Goal: Check status: Check status

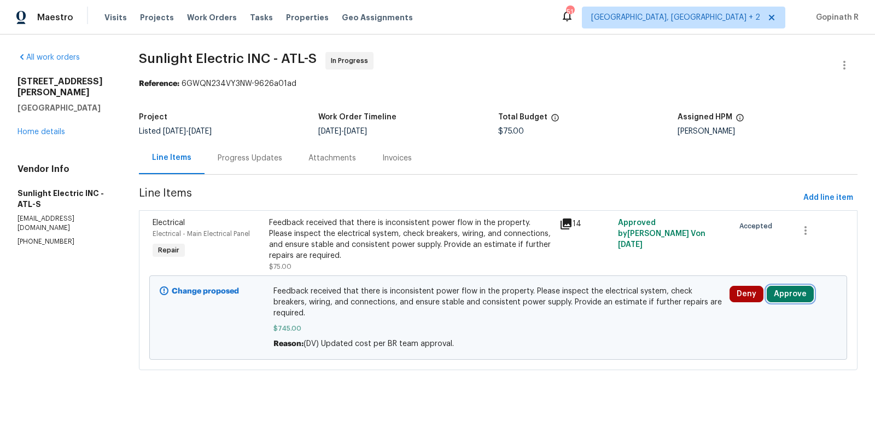
click at [800, 298] on button "Approve" at bounding box center [790, 294] width 47 height 16
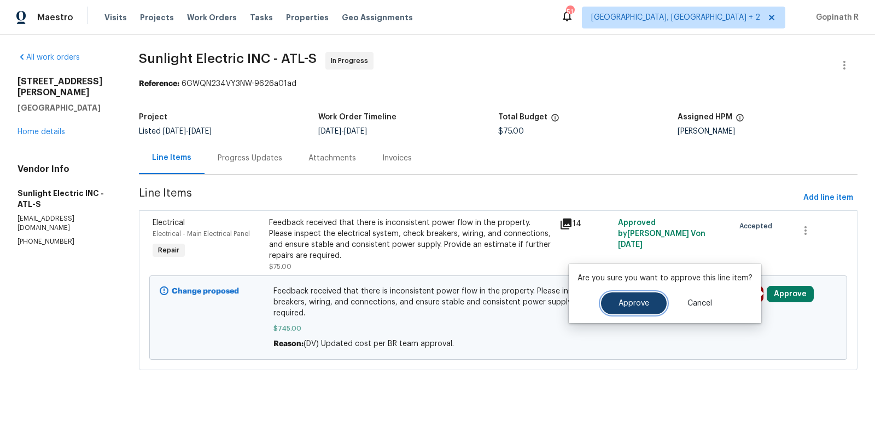
click at [632, 302] on span "Approve" at bounding box center [634, 303] width 31 height 8
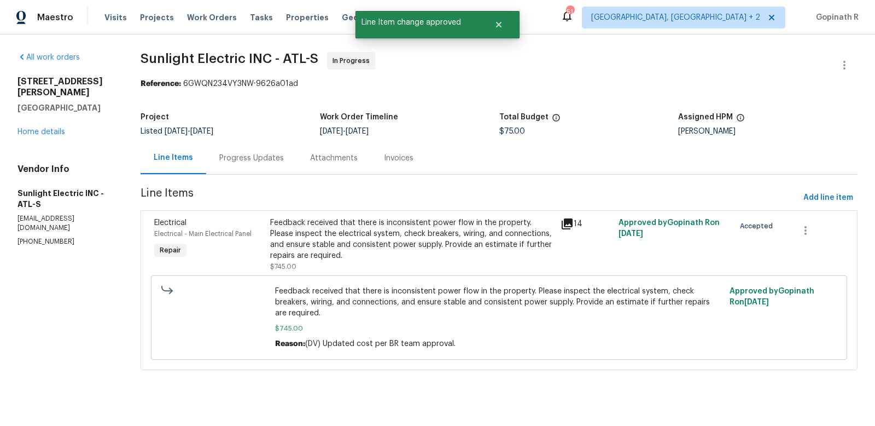
click at [223, 85] on div "Reference: 6GWQN234VY3NW-9626a01ad" at bounding box center [499, 83] width 717 height 11
copy div "6GWQN234VY3NW"
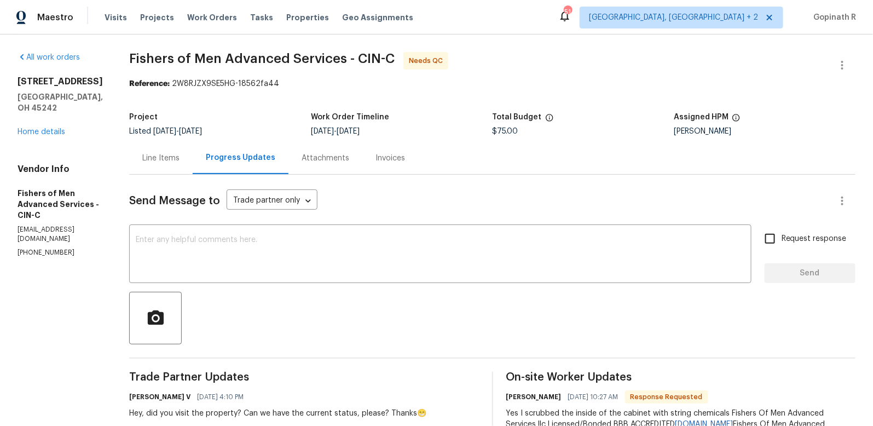
click at [179, 153] on div "Line Items" at bounding box center [160, 158] width 37 height 11
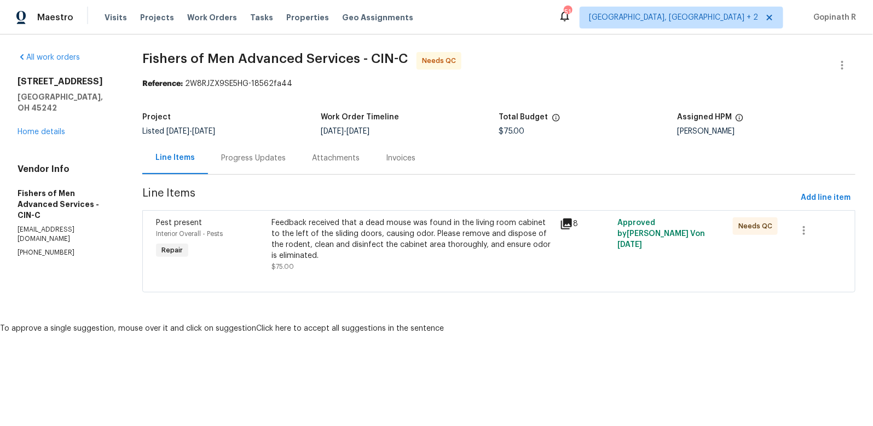
click at [252, 162] on div "Progress Updates" at bounding box center [253, 158] width 65 height 11
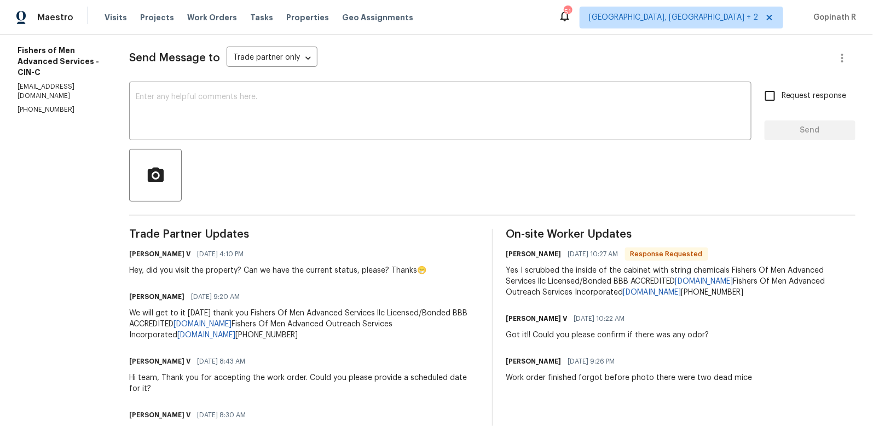
scroll to position [147, 0]
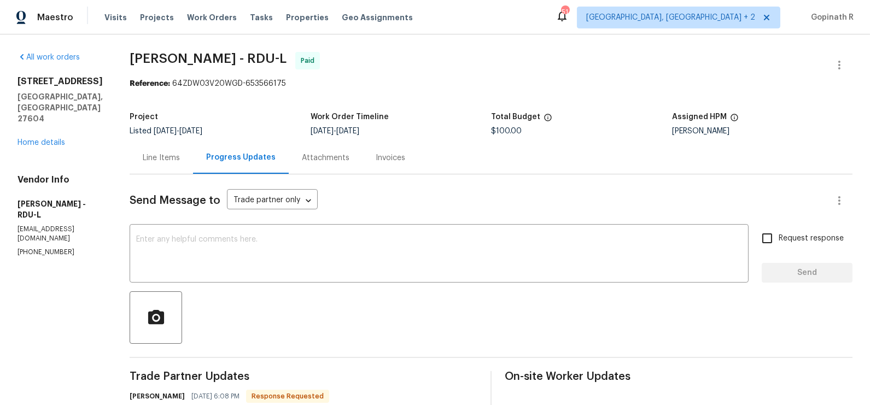
click at [164, 165] on div "Line Items" at bounding box center [161, 158] width 63 height 32
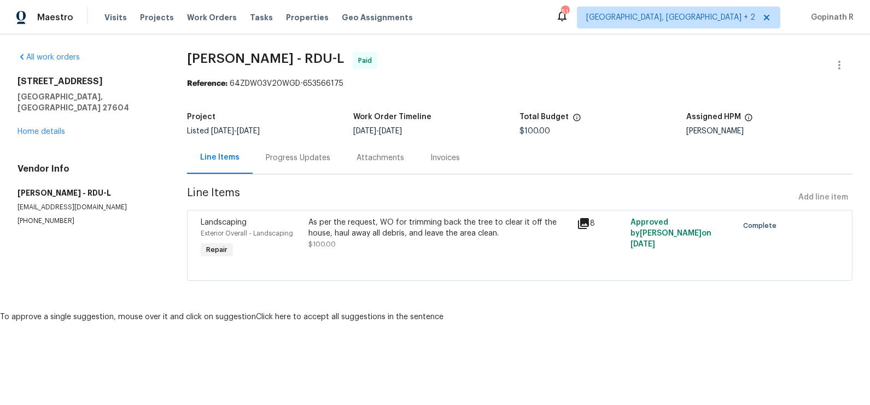
click at [331, 223] on div "As per the request, WO for trimming back the tree to clear it off the house, ha…" at bounding box center [440, 228] width 262 height 22
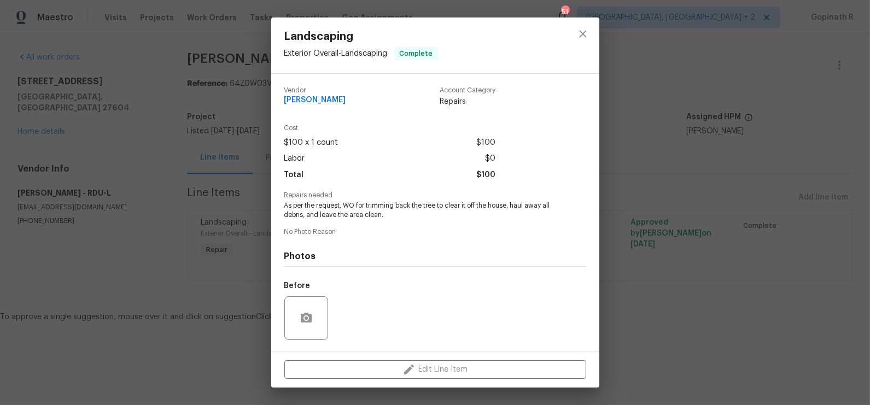
scroll to position [71, 0]
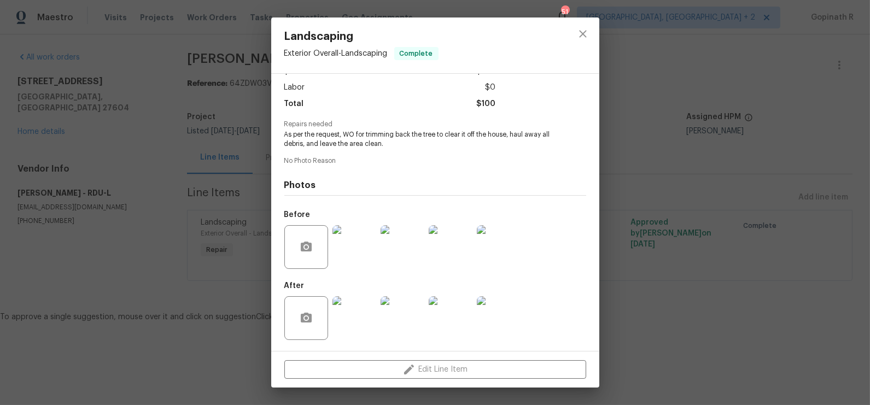
click at [359, 325] on img at bounding box center [355, 318] width 44 height 44
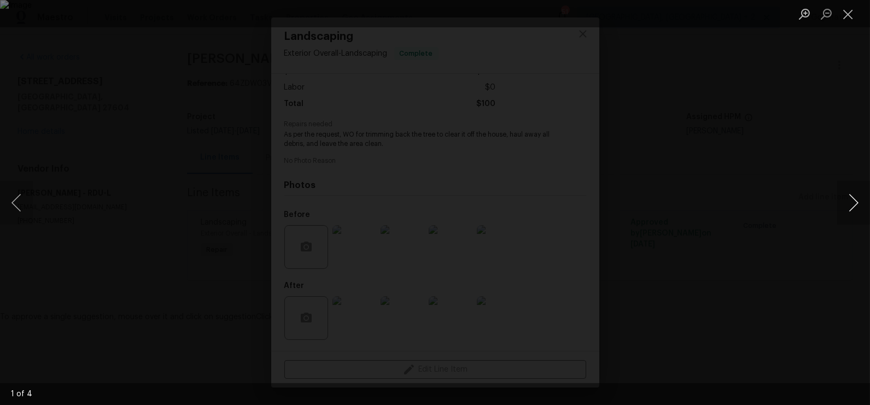
click at [856, 205] on button "Next image" at bounding box center [854, 203] width 33 height 44
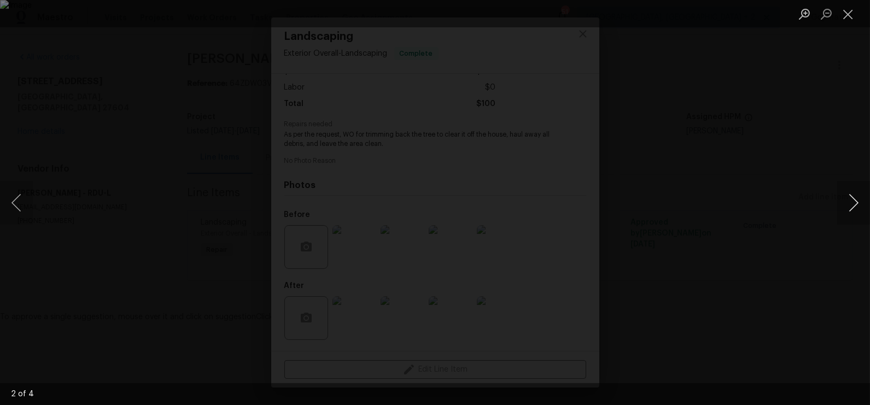
click at [856, 205] on button "Next image" at bounding box center [854, 203] width 33 height 44
click at [846, 13] on button "Close lightbox" at bounding box center [849, 13] width 22 height 19
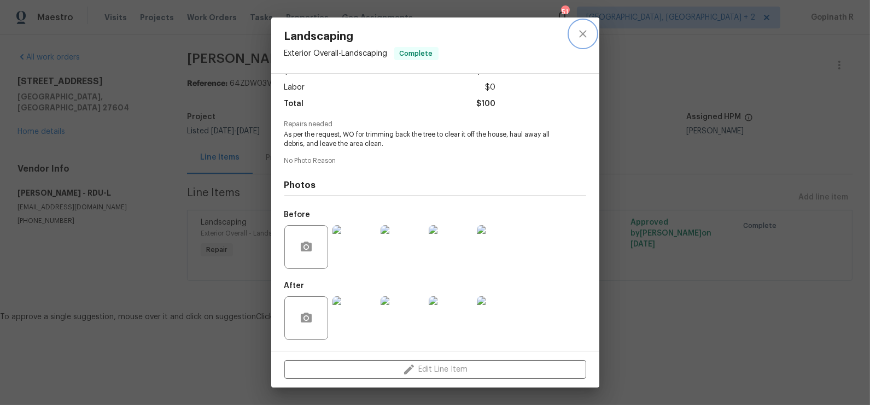
click at [589, 29] on icon "close" at bounding box center [583, 33] width 13 height 13
